Goal: Task Accomplishment & Management: Manage account settings

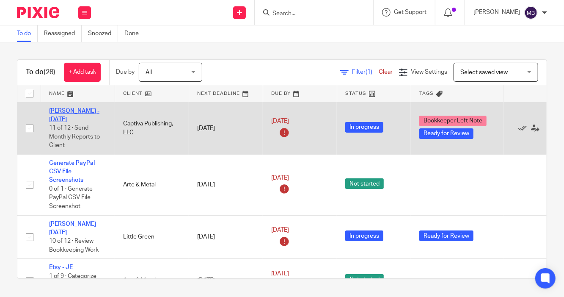
click at [61, 110] on link "[PERSON_NAME] - [DATE]" at bounding box center [74, 115] width 50 height 14
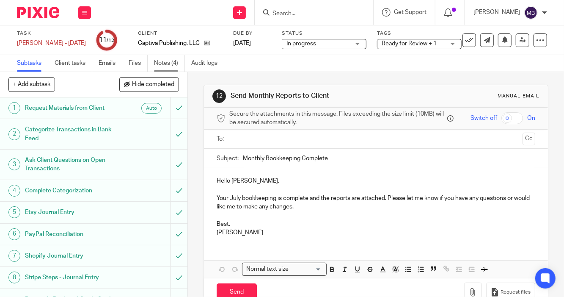
click at [159, 61] on link "Notes (4)" at bounding box center [169, 63] width 31 height 17
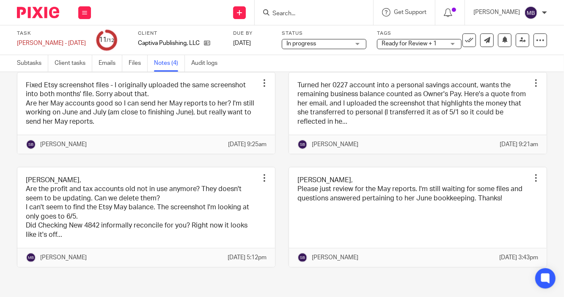
scroll to position [62, 0]
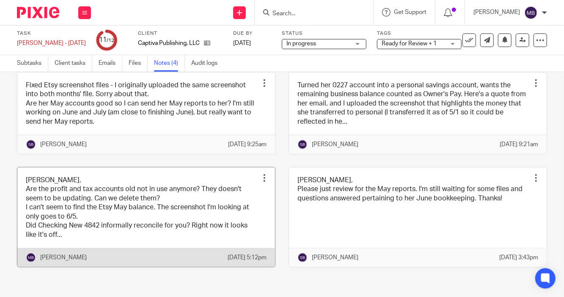
click at [122, 240] on link at bounding box center [146, 216] width 258 height 99
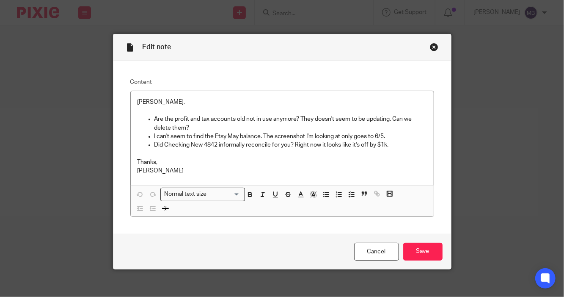
click at [430, 50] on div "Close this dialog window" at bounding box center [434, 47] width 8 height 8
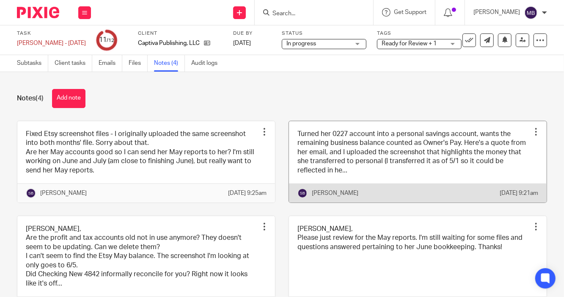
click at [379, 187] on link at bounding box center [418, 161] width 258 height 81
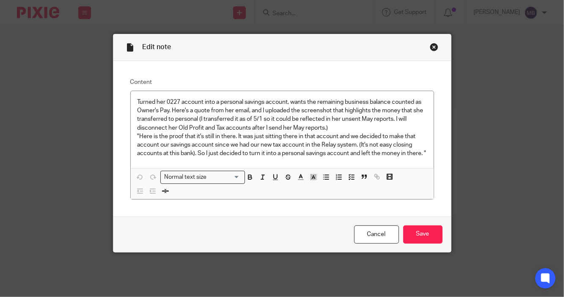
click at [430, 46] on div "Close this dialog window" at bounding box center [434, 47] width 8 height 8
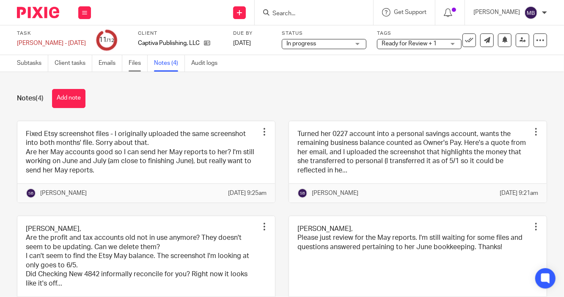
click at [136, 62] on link "Files" at bounding box center [138, 63] width 19 height 17
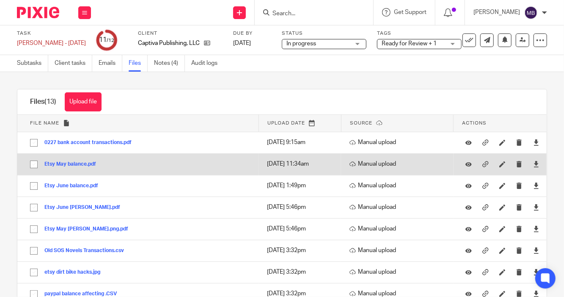
click at [72, 162] on button "Etsy May balance.pdf" at bounding box center [73, 164] width 58 height 6
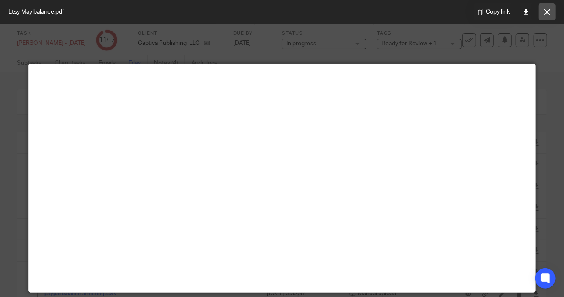
click at [542, 14] on button at bounding box center [547, 11] width 17 height 17
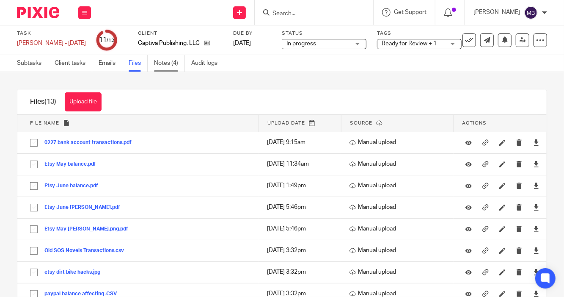
click at [177, 63] on link "Notes (4)" at bounding box center [169, 63] width 31 height 17
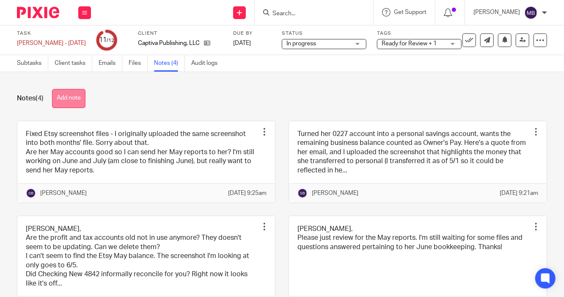
click at [76, 100] on button "Add note" at bounding box center [68, 98] width 33 height 19
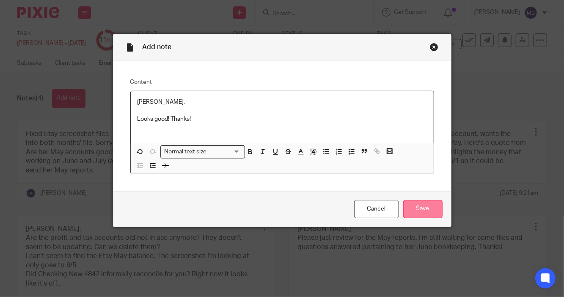
click at [418, 210] on input "Save" at bounding box center [422, 209] width 39 height 18
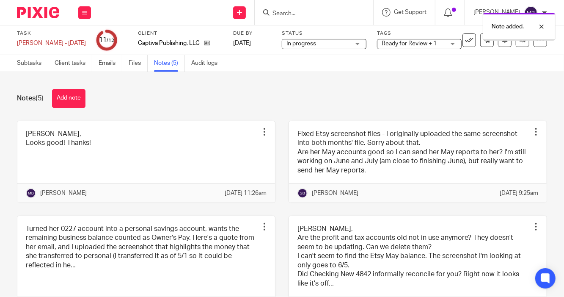
click at [417, 43] on span "Ready for Review + 1" at bounding box center [409, 44] width 55 height 6
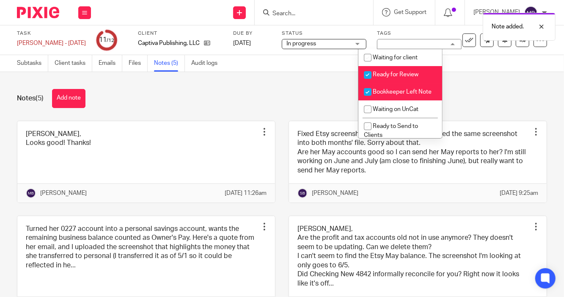
click at [381, 73] on span "Ready for Review" at bounding box center [396, 75] width 46 height 6
checkbox input "false"
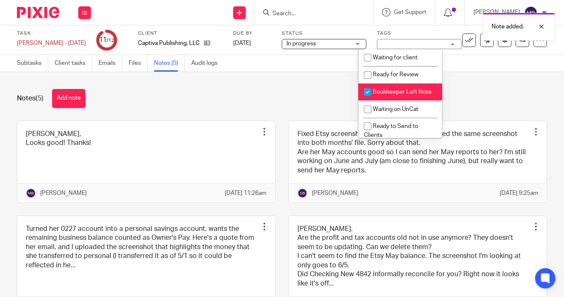
click at [371, 94] on input "checkbox" at bounding box center [368, 92] width 16 height 16
checkbox input "false"
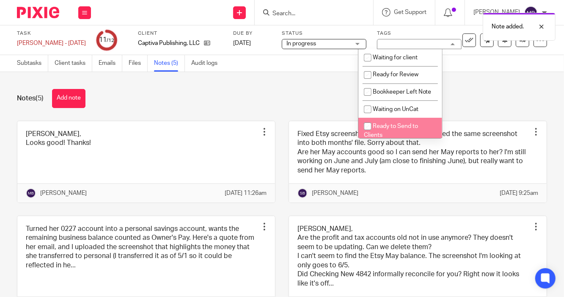
click at [369, 134] on input "checkbox" at bounding box center [368, 126] width 16 height 16
checkbox input "true"
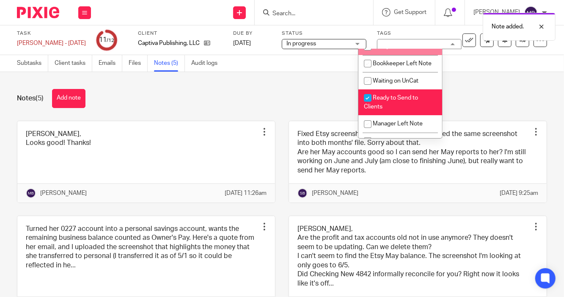
scroll to position [33, 0]
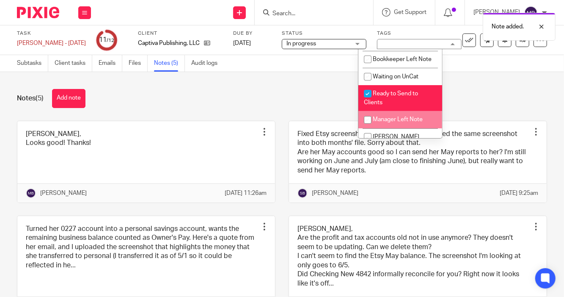
click at [394, 128] on li "Manager Left Note" at bounding box center [401, 119] width 84 height 17
checkbox input "true"
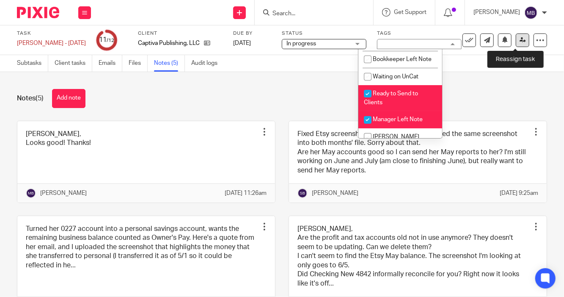
click at [520, 43] on icon at bounding box center [523, 40] width 6 height 6
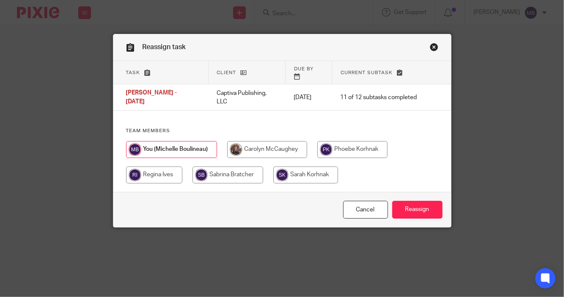
click at [206, 166] on input "radio" at bounding box center [228, 174] width 71 height 17
radio input "true"
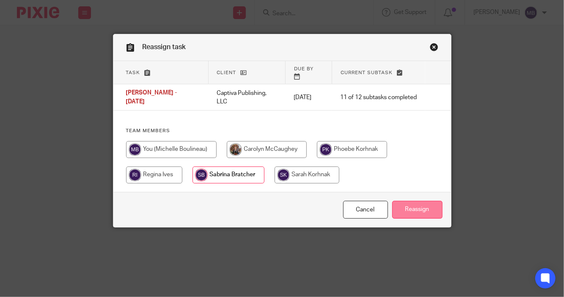
click at [423, 208] on input "Reassign" at bounding box center [417, 210] width 50 height 18
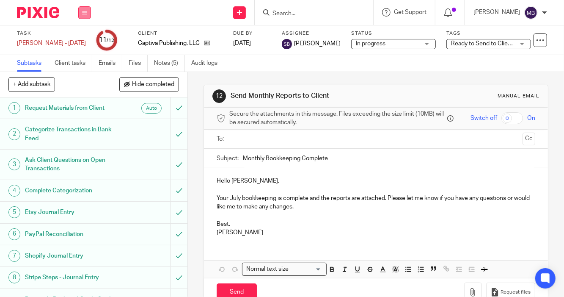
click at [83, 11] on icon at bounding box center [84, 12] width 5 height 5
click at [80, 38] on link "Work" at bounding box center [80, 39] width 15 height 6
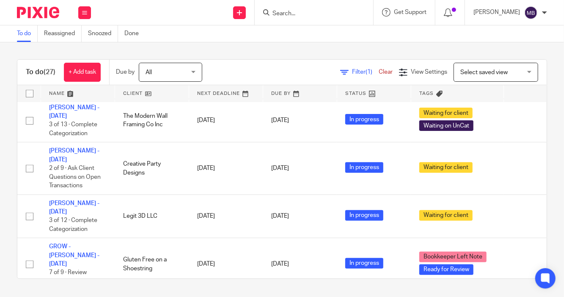
scroll to position [259, 0]
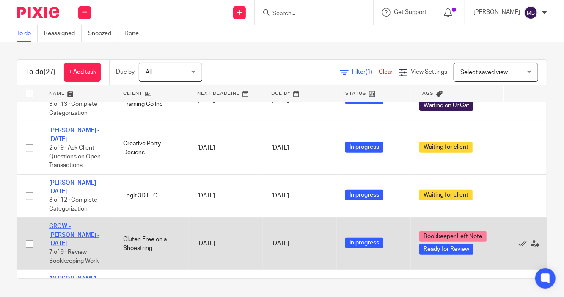
click at [74, 223] on link "GROW - [PERSON_NAME] - [DATE]" at bounding box center [74, 234] width 50 height 23
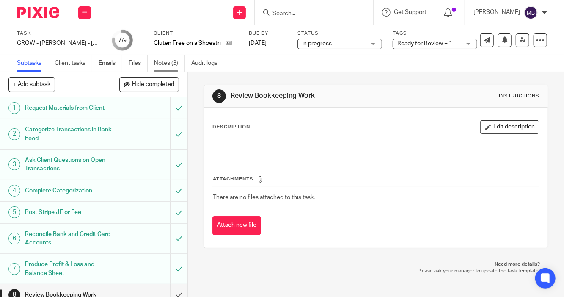
click at [161, 63] on link "Notes (3)" at bounding box center [169, 63] width 31 height 17
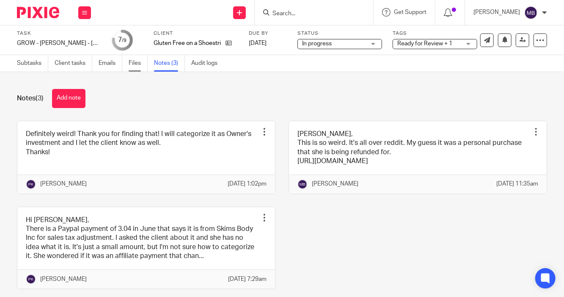
click at [135, 63] on link "Files" at bounding box center [138, 63] width 19 height 17
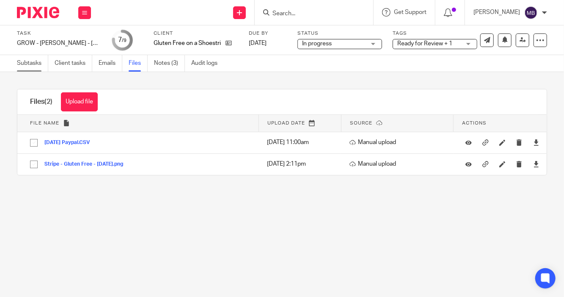
click at [23, 64] on link "Subtasks" at bounding box center [32, 63] width 31 height 17
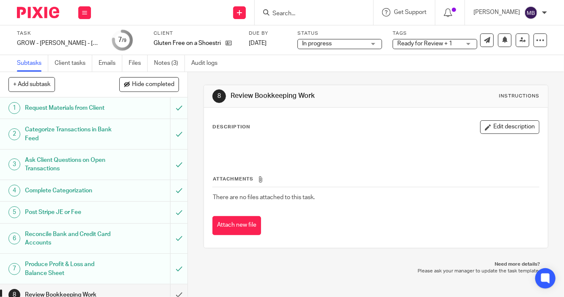
scroll to position [30, 0]
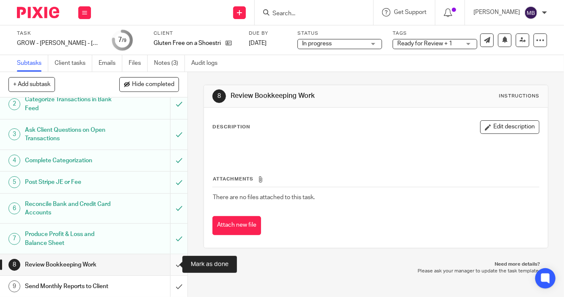
click at [169, 263] on input "submit" at bounding box center [94, 264] width 188 height 21
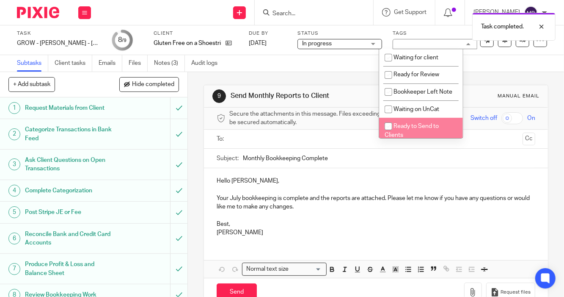
click at [397, 134] on span "Ready to Send to Clients" at bounding box center [412, 130] width 54 height 15
checkbox input "true"
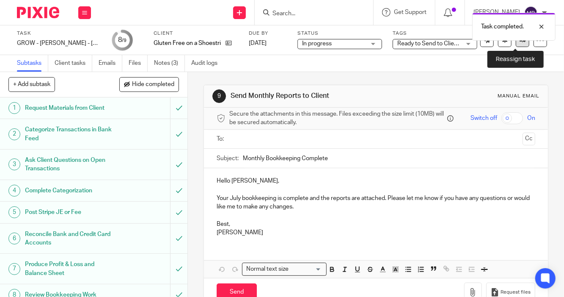
click at [520, 41] on icon at bounding box center [523, 40] width 6 height 6
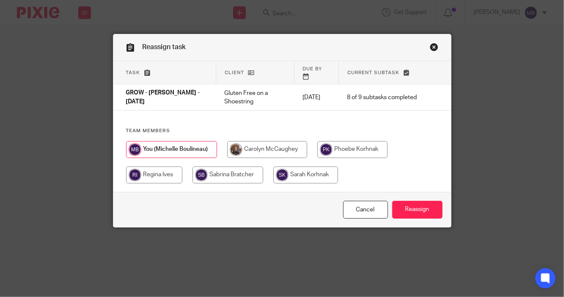
click at [357, 146] on input "radio" at bounding box center [352, 149] width 70 height 17
radio input "true"
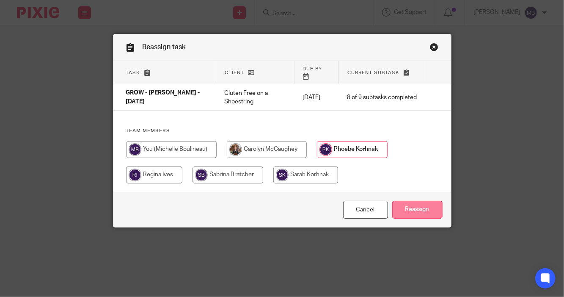
click at [411, 217] on input "Reassign" at bounding box center [417, 210] width 50 height 18
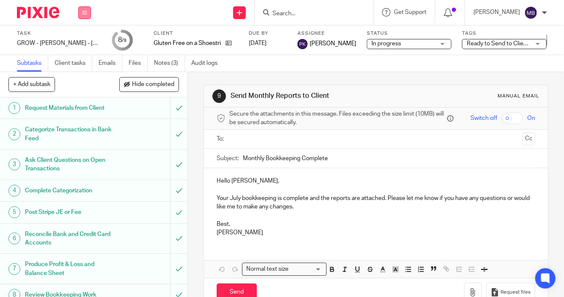
click at [85, 14] on icon at bounding box center [84, 12] width 5 height 5
click at [82, 41] on link "Work" at bounding box center [80, 39] width 15 height 6
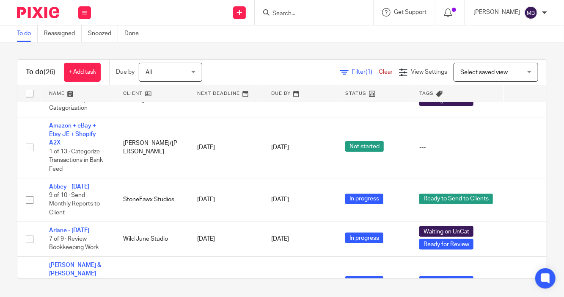
scroll to position [413, 0]
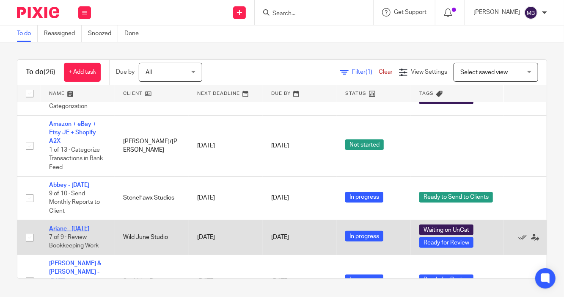
click at [72, 226] on link "Ariane - [DATE]" at bounding box center [69, 229] width 40 height 6
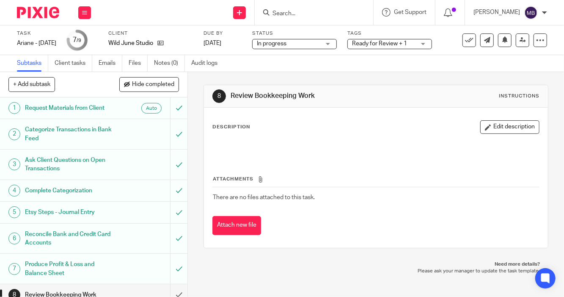
scroll to position [30, 0]
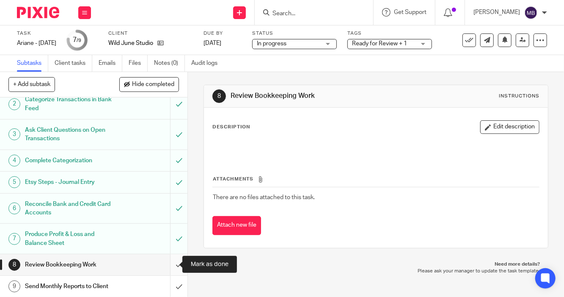
click at [166, 262] on input "submit" at bounding box center [94, 264] width 188 height 21
click at [390, 45] on span "Ready for Review + 1" at bounding box center [379, 44] width 55 height 6
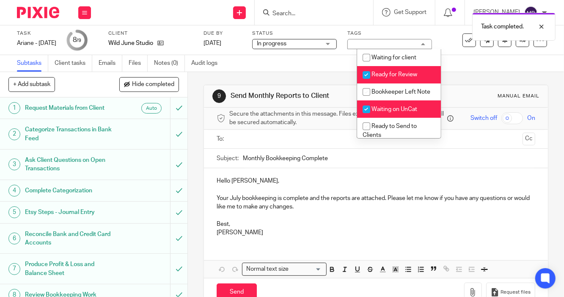
click at [372, 73] on input "checkbox" at bounding box center [367, 75] width 16 height 16
checkbox input "false"
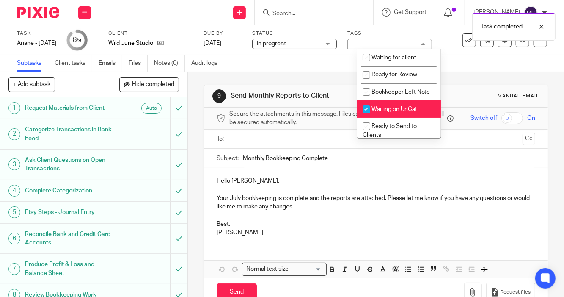
scroll to position [45, 0]
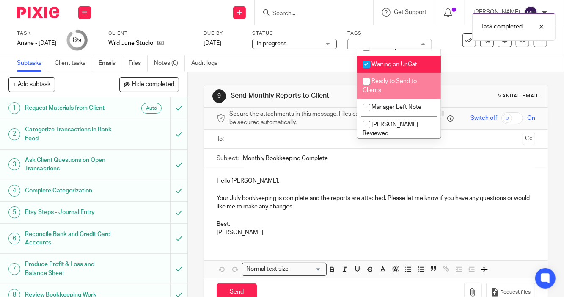
click at [383, 93] on span "Ready to Send to Clients" at bounding box center [390, 85] width 54 height 15
checkbox input "true"
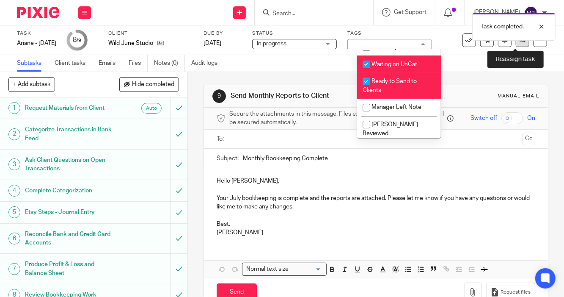
click at [516, 45] on link at bounding box center [523, 40] width 14 height 14
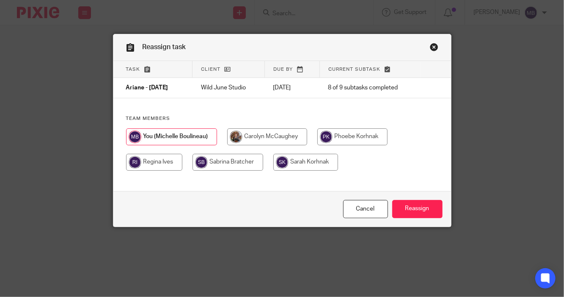
click at [345, 137] on input "radio" at bounding box center [352, 136] width 70 height 17
radio input "true"
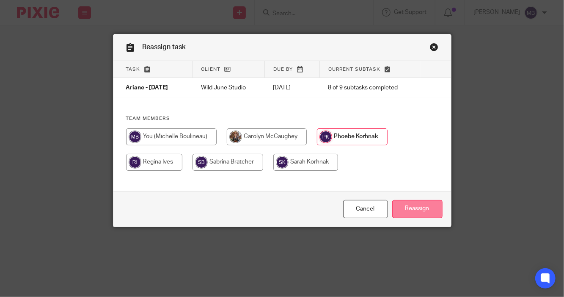
click at [411, 207] on input "Reassign" at bounding box center [417, 209] width 50 height 18
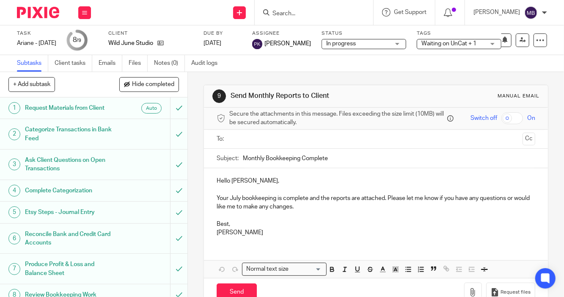
click at [85, 20] on div "Work Email Clients Team Reports Settings" at bounding box center [85, 12] width 30 height 25
click at [84, 15] on icon at bounding box center [84, 12] width 5 height 5
click at [83, 38] on link "Work" at bounding box center [80, 39] width 15 height 6
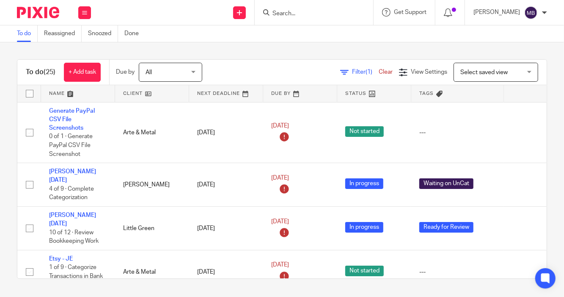
click at [278, 19] on div at bounding box center [314, 12] width 119 height 25
click at [290, 15] on input "Search" at bounding box center [310, 14] width 76 height 8
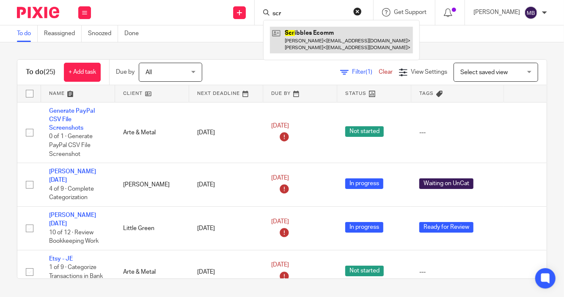
type input "scr"
click at [298, 40] on link at bounding box center [341, 40] width 143 height 26
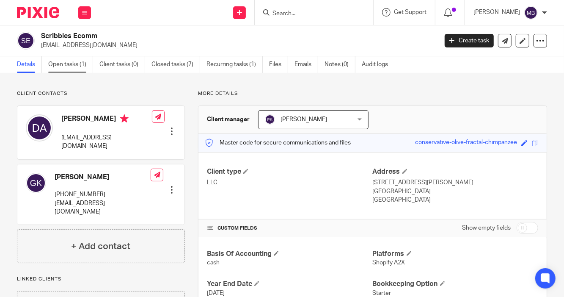
click at [74, 68] on link "Open tasks (1)" at bounding box center [70, 64] width 45 height 17
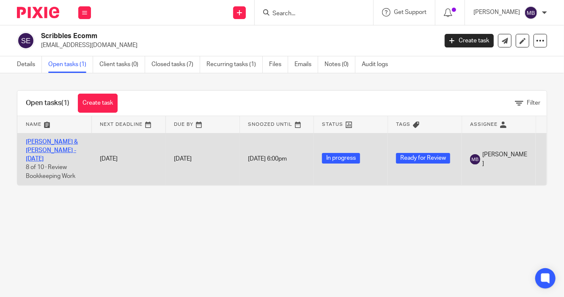
click at [33, 144] on link "David & Gene - July 2025" at bounding box center [52, 150] width 52 height 23
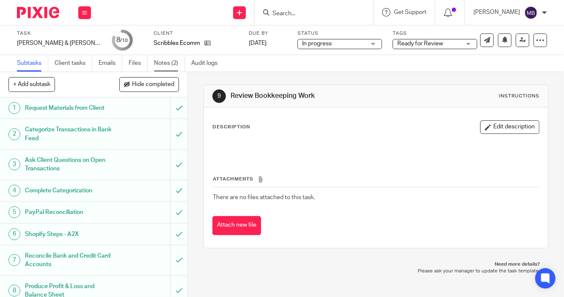
click at [166, 66] on link "Notes (2)" at bounding box center [169, 63] width 31 height 17
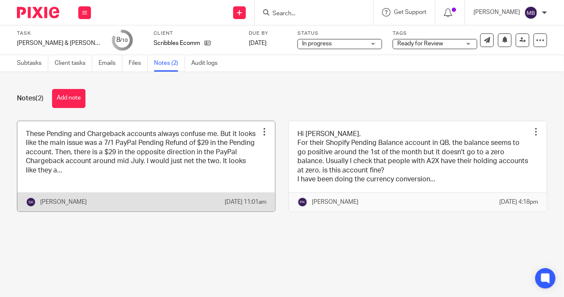
click at [219, 193] on link at bounding box center [146, 166] width 258 height 91
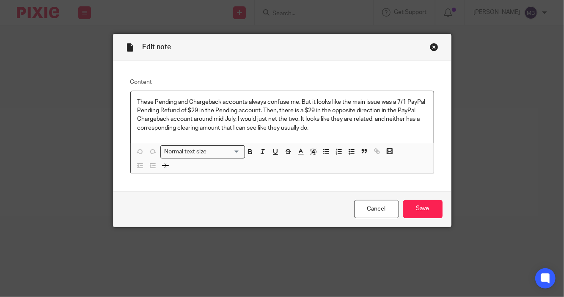
click at [432, 47] on div "Close this dialog window" at bounding box center [434, 47] width 8 height 8
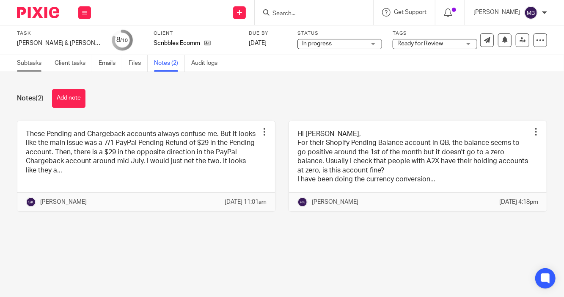
click at [30, 61] on link "Subtasks" at bounding box center [32, 63] width 31 height 17
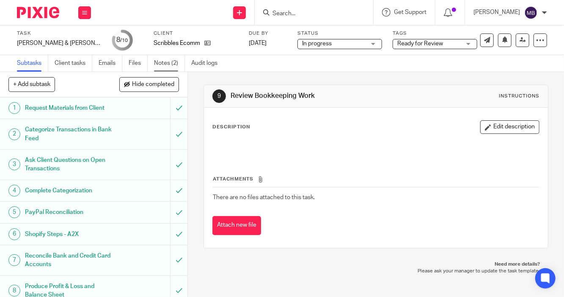
click at [167, 63] on link "Notes (2)" at bounding box center [169, 63] width 31 height 17
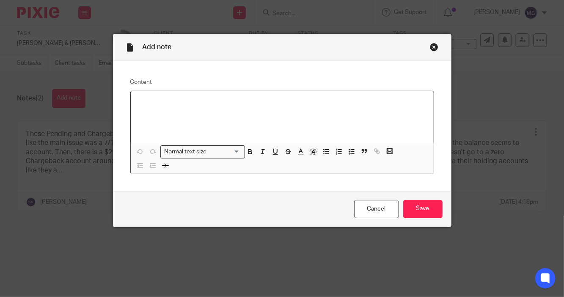
click at [73, 96] on div "Add note Content Normal text size Loading... Remove Edit Insert new video Copy …" at bounding box center [282, 148] width 564 height 297
click at [139, 100] on p at bounding box center [283, 102] width 290 height 8
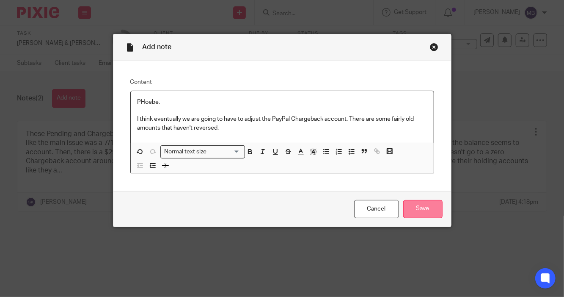
click at [407, 206] on input "Save" at bounding box center [422, 209] width 39 height 18
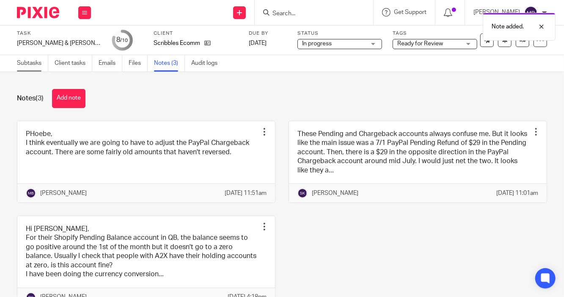
click at [25, 65] on link "Subtasks" at bounding box center [32, 63] width 31 height 17
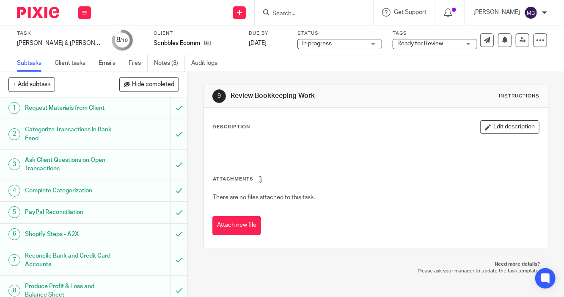
scroll to position [52, 0]
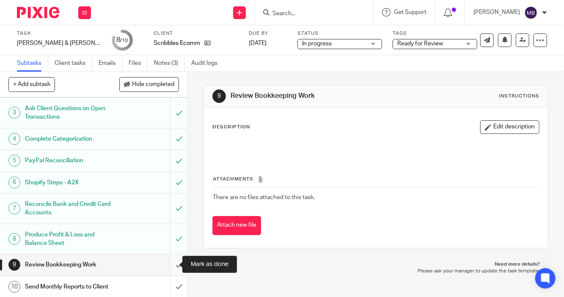
click at [170, 264] on input "submit" at bounding box center [94, 264] width 188 height 21
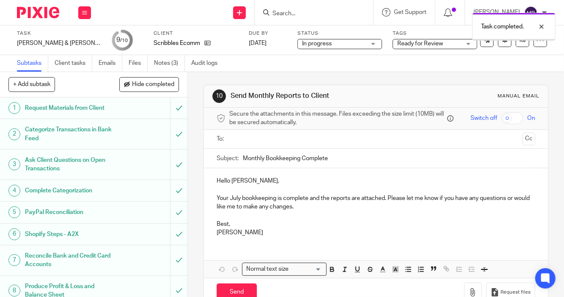
click at [442, 44] on span "Ready for Review" at bounding box center [428, 43] width 63 height 9
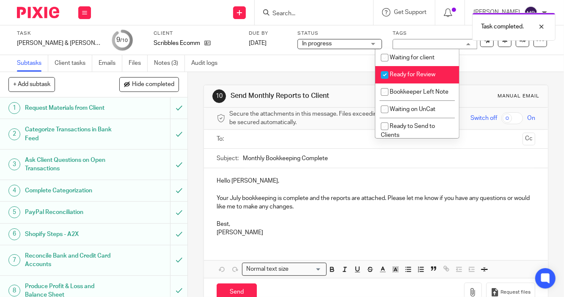
click at [398, 75] on span "Ready for Review" at bounding box center [413, 75] width 46 height 6
checkbox input "false"
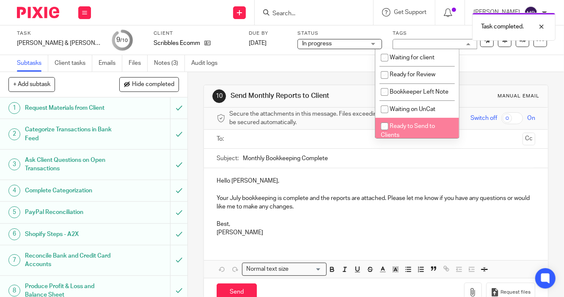
click at [389, 133] on input "checkbox" at bounding box center [385, 126] width 16 height 16
checkbox input "true"
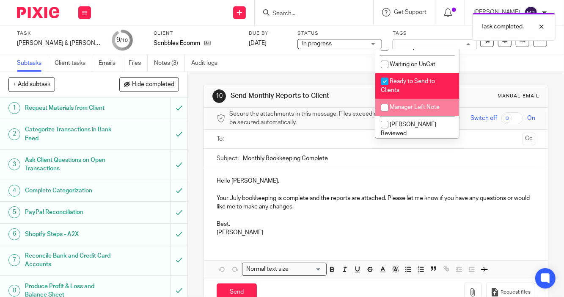
scroll to position [56, 0]
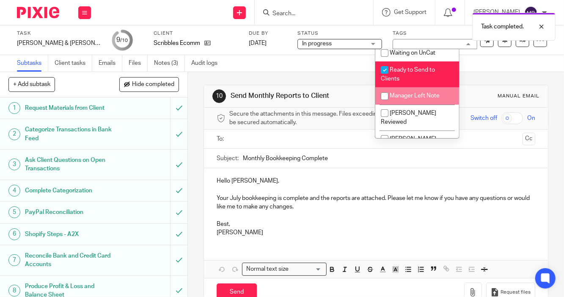
click at [416, 99] on span "Manager Left Note" at bounding box center [415, 96] width 50 height 6
checkbox input "true"
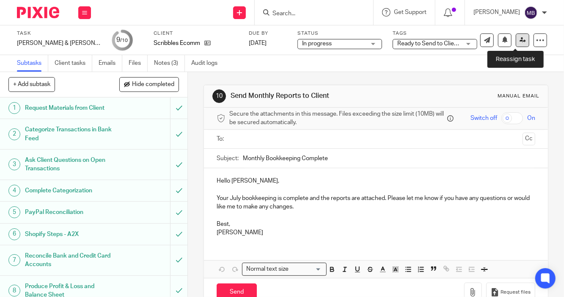
click at [520, 43] on icon at bounding box center [523, 40] width 6 height 6
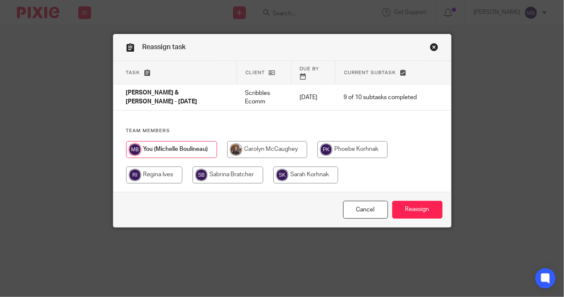
click at [348, 141] on input "radio" at bounding box center [352, 149] width 70 height 17
radio input "true"
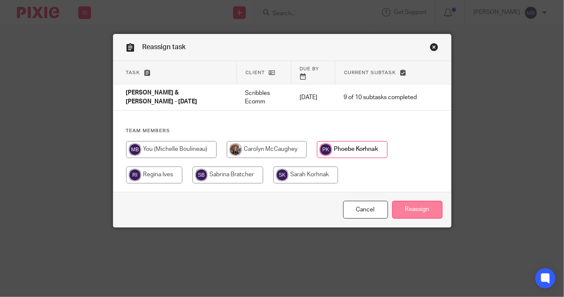
click at [411, 210] on input "Reassign" at bounding box center [417, 210] width 50 height 18
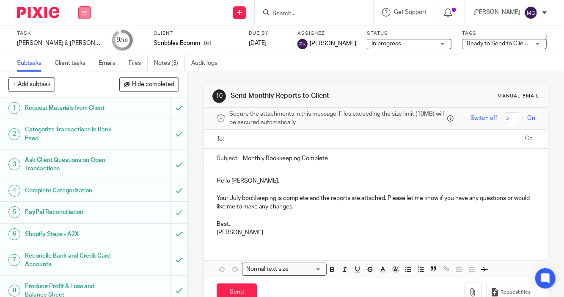
click at [85, 11] on icon at bounding box center [84, 12] width 5 height 5
click at [275, 13] on input "Search" at bounding box center [310, 14] width 76 height 8
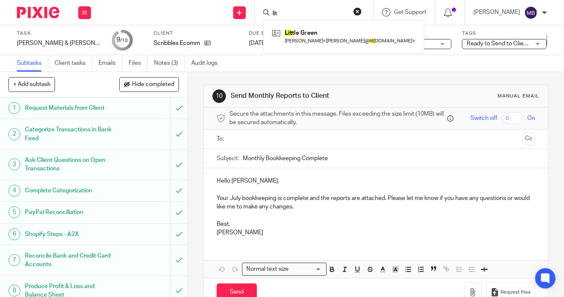
type input "lit"
click at [284, 47] on div "Lit tle Green Katie Dean < katie@ lit tlegreencards.com >" at bounding box center [343, 36] width 161 height 33
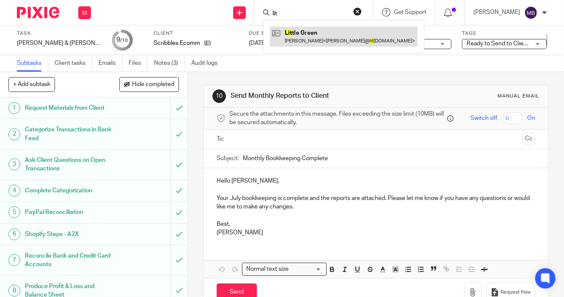
click at [304, 39] on link at bounding box center [344, 36] width 148 height 19
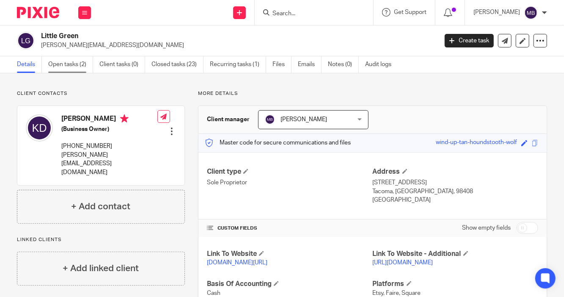
click at [55, 65] on link "Open tasks (2)" at bounding box center [70, 64] width 45 height 17
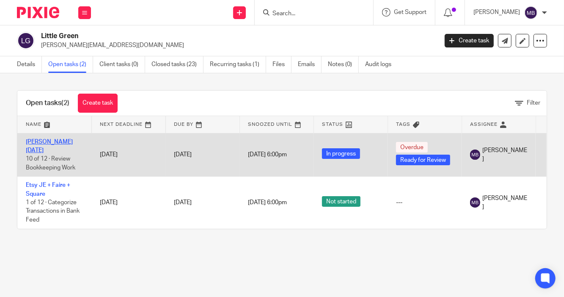
click at [49, 141] on link "[PERSON_NAME][DATE]" at bounding box center [49, 146] width 47 height 14
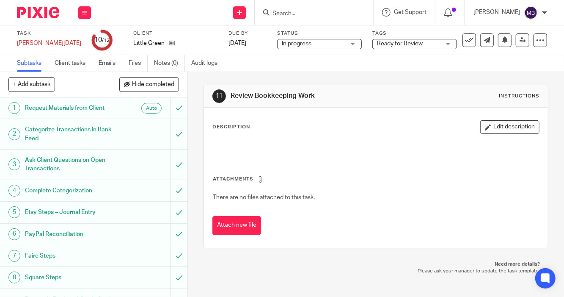
scroll to position [95, 0]
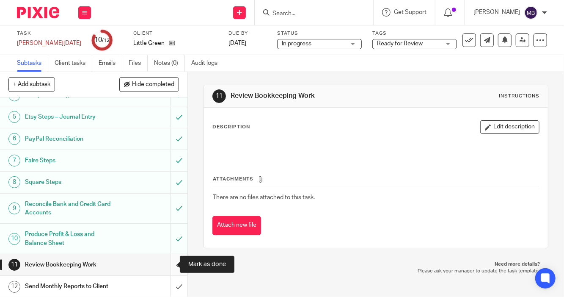
click at [170, 263] on input "submit" at bounding box center [94, 264] width 188 height 21
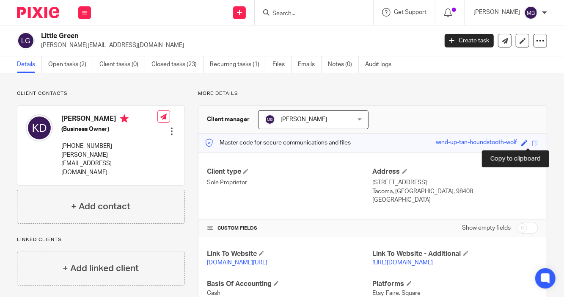
click at [532, 142] on span at bounding box center [535, 143] width 6 height 6
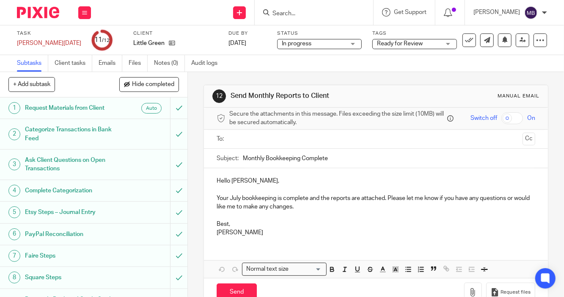
click at [504, 116] on input "checkbox" at bounding box center [513, 118] width 22 height 12
checkbox input "true"
click at [344, 144] on input "text" at bounding box center [375, 139] width 287 height 10
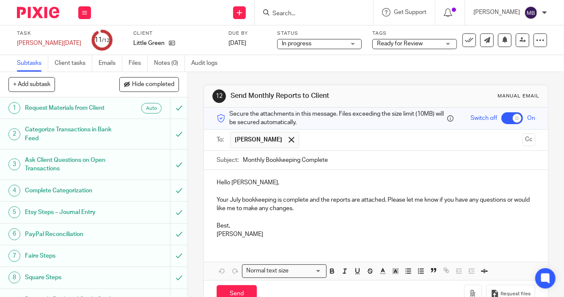
click at [237, 203] on p "Your July bookkeeping is complete and the reports are attached. Please let me k…" at bounding box center [376, 204] width 319 height 17
drag, startPoint x: 237, startPoint y: 203, endPoint x: 242, endPoint y: 205, distance: 4.6
click at [242, 205] on p "Your Julokkeeping is complete and the reports are attached. Please let me know …" at bounding box center [376, 204] width 319 height 17
click at [242, 205] on p "Your June bookeeping is complete and the reports are attached. Please let me kn…" at bounding box center [376, 204] width 319 height 17
click at [309, 205] on p "Your June kbookeeping is complete and the reports are attached. Please let me k…" at bounding box center [376, 204] width 319 height 17
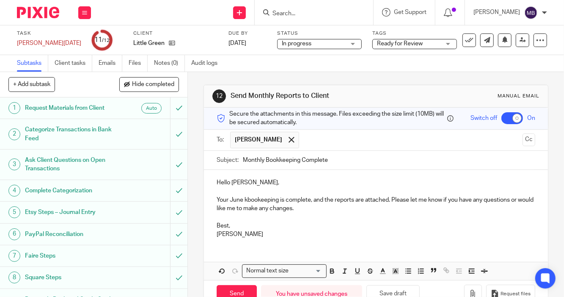
click at [391, 202] on p "Your June kbookeeping is complete, and the reports are attached. Please let me …" at bounding box center [376, 204] width 319 height 17
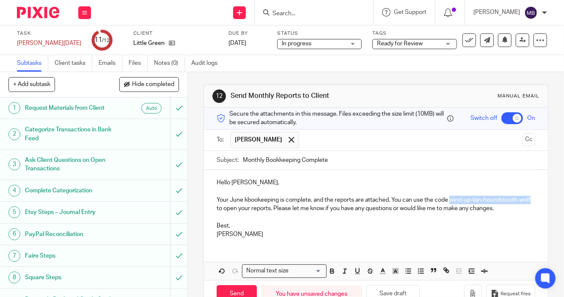
drag, startPoint x: 449, startPoint y: 202, endPoint x: 225, endPoint y: 213, distance: 223.7
click at [225, 213] on p "Your June kbookeeping is complete, and the reports are attached. You can use th…" at bounding box center [376, 204] width 319 height 17
click at [328, 273] on icon "button" at bounding box center [332, 271] width 8 height 8
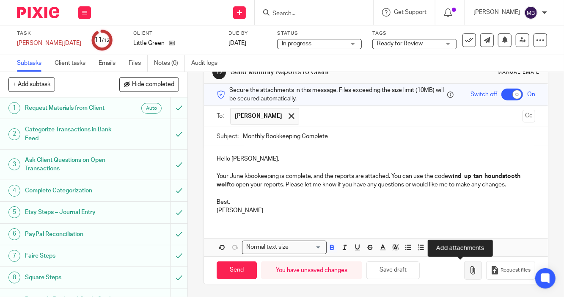
click at [466, 276] on button "button" at bounding box center [473, 270] width 18 height 19
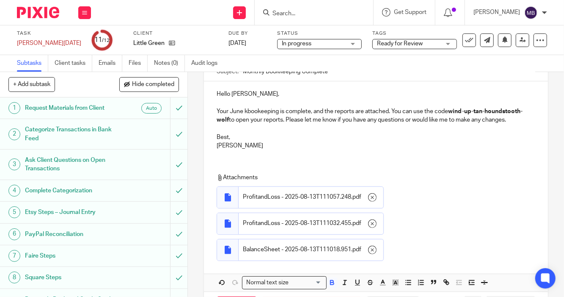
scroll to position [135, 0]
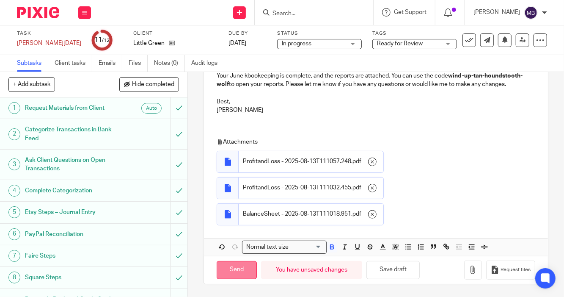
click at [241, 268] on input "Send" at bounding box center [237, 270] width 40 height 18
checkbox input "false"
type input "Sent"
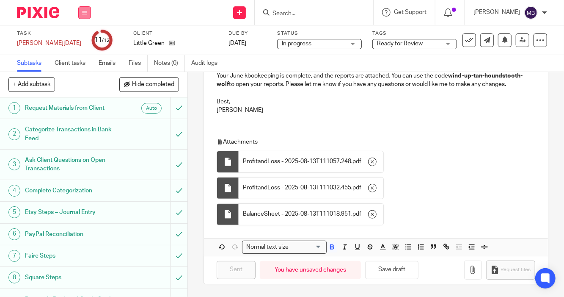
click at [89, 9] on button at bounding box center [84, 12] width 13 height 13
click at [81, 40] on link "Work" at bounding box center [80, 39] width 15 height 6
